Goal: Entertainment & Leisure: Consume media (video, audio)

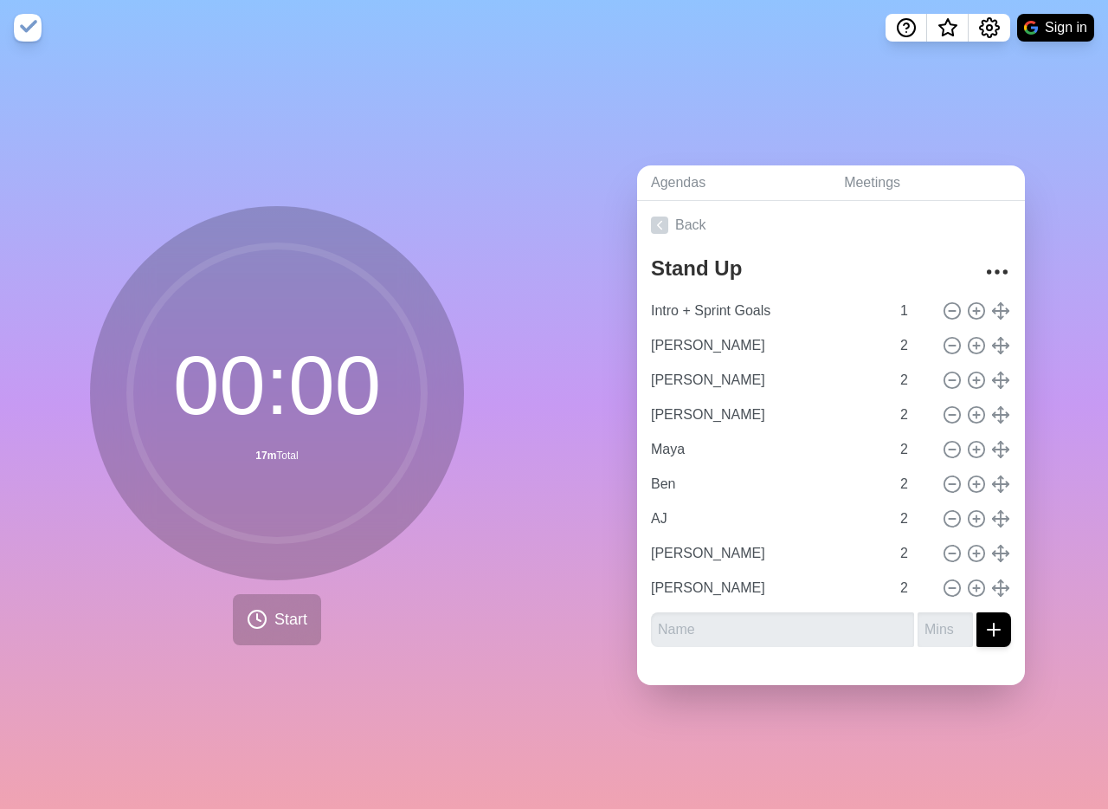
click at [63, 158] on div "00 : 00 17m Total Start" at bounding box center [277, 431] width 554 height 753
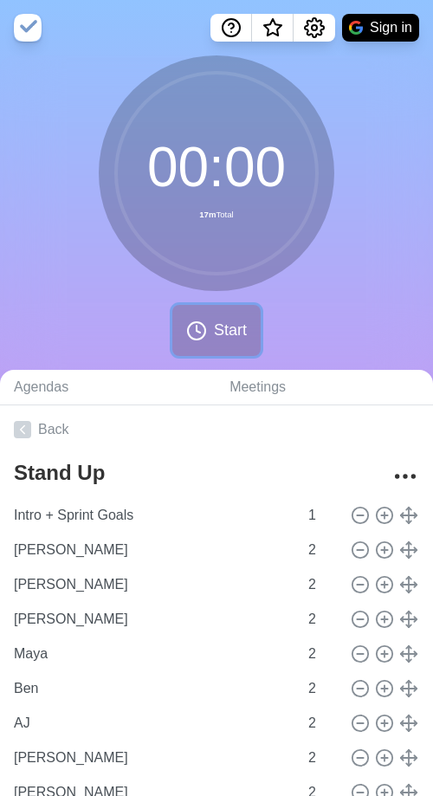
click at [232, 338] on span "Start" at bounding box center [230, 330] width 33 height 23
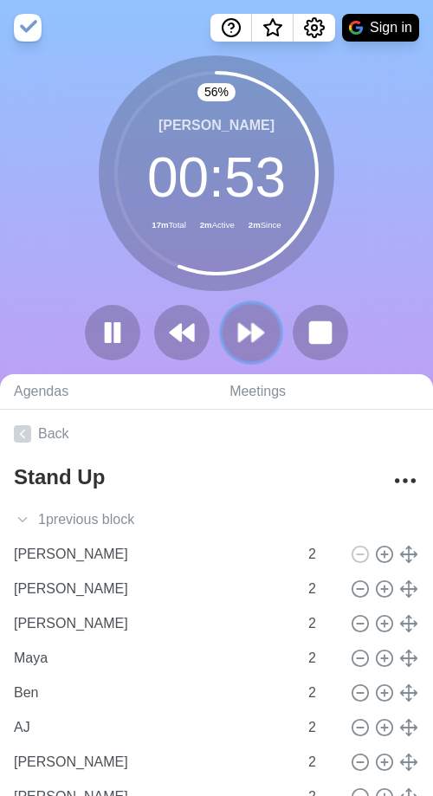
click at [242, 339] on icon at bounding box center [250, 332] width 29 height 29
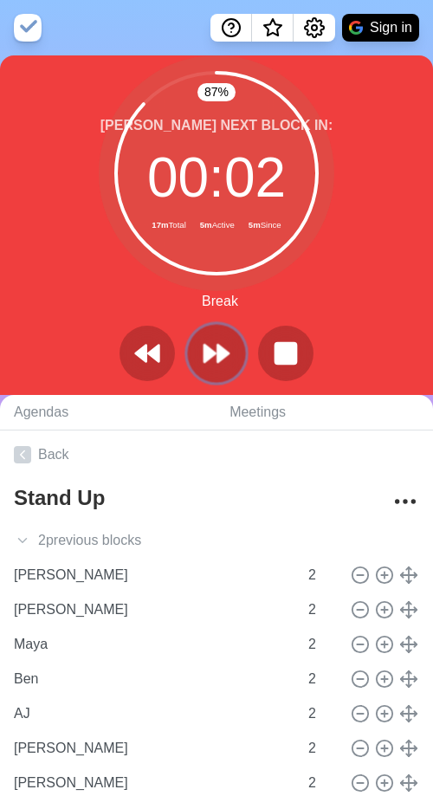
click at [219, 363] on icon at bounding box center [216, 352] width 29 height 29
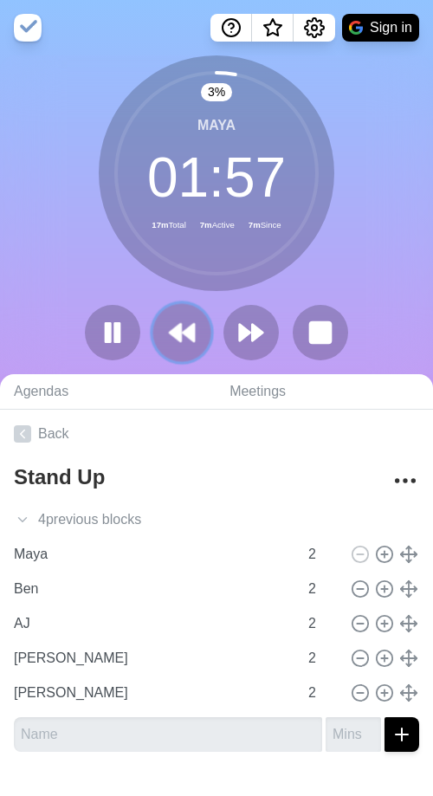
click at [187, 342] on icon at bounding box center [181, 332] width 29 height 29
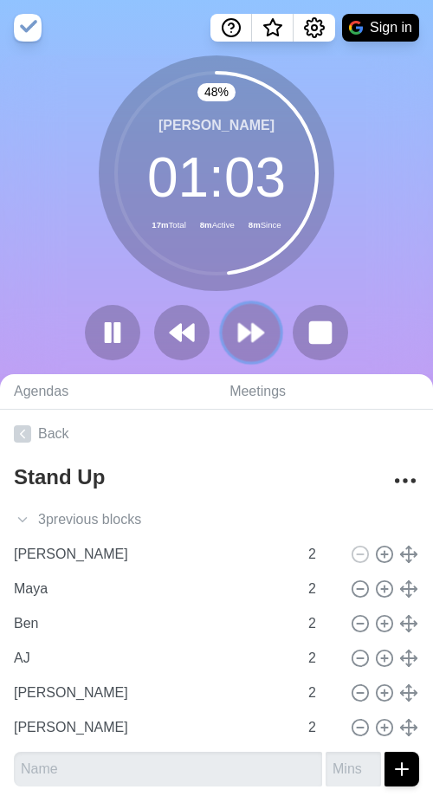
click at [252, 339] on polygon at bounding box center [257, 332] width 11 height 17
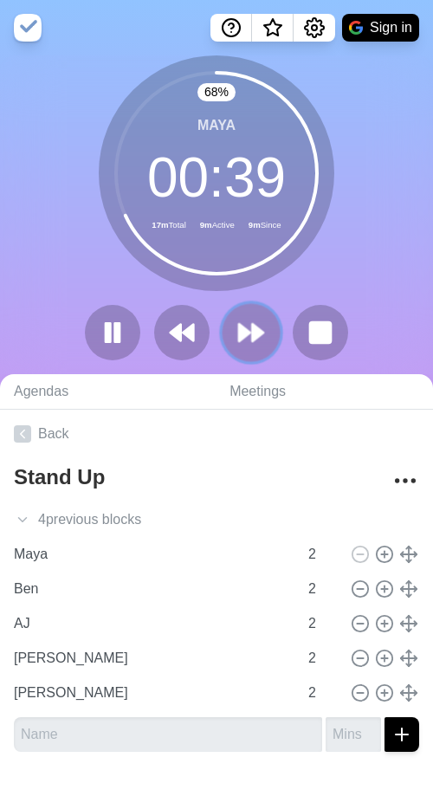
click at [249, 344] on icon at bounding box center [250, 332] width 29 height 29
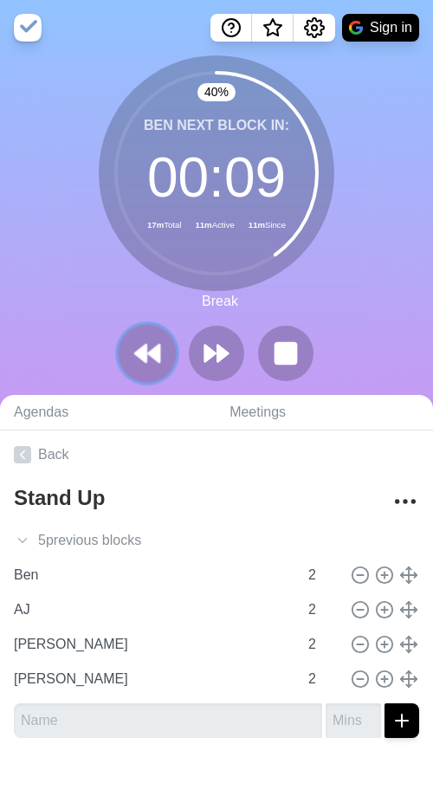
click at [143, 372] on button at bounding box center [147, 353] width 58 height 58
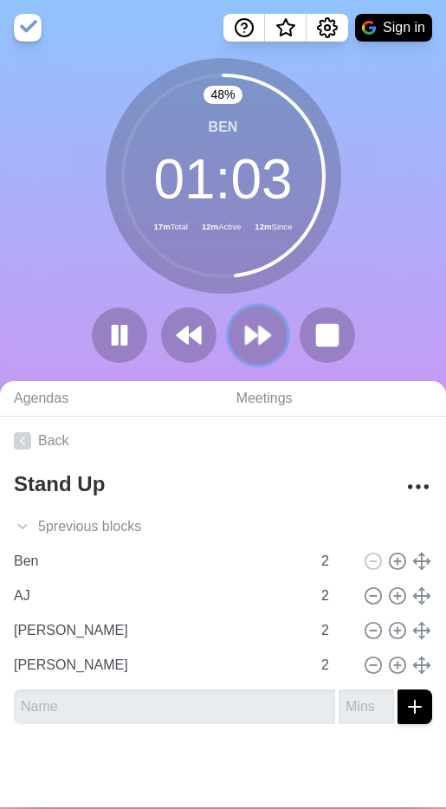
click at [259, 341] on polygon at bounding box center [264, 334] width 11 height 17
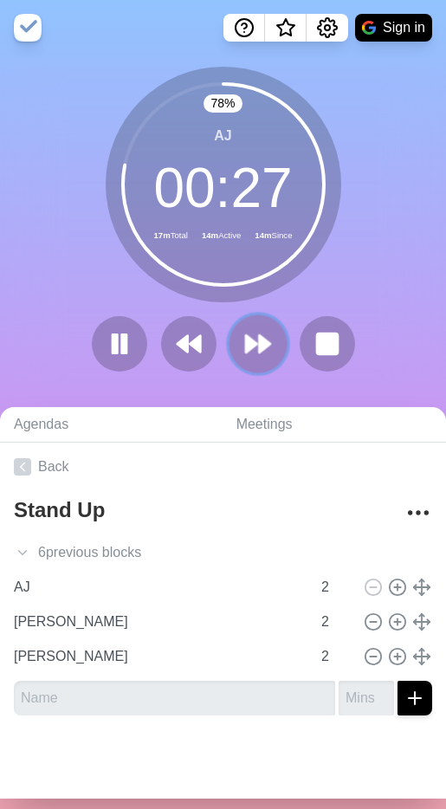
click at [246, 348] on polygon at bounding box center [251, 343] width 11 height 17
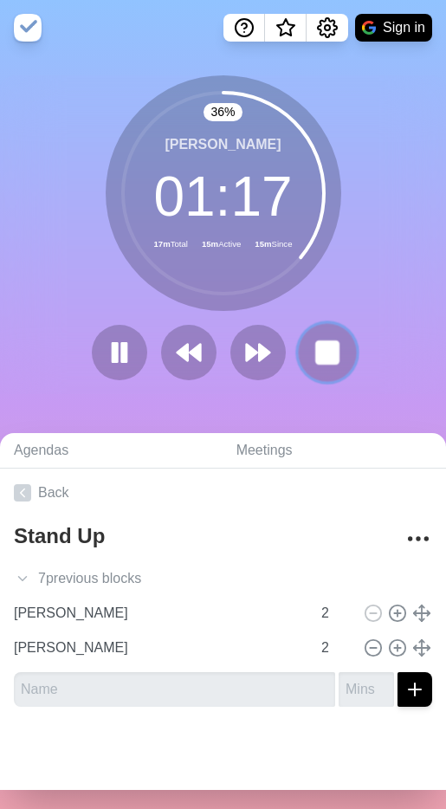
click at [331, 363] on rect at bounding box center [327, 352] width 22 height 22
